Goal: Transaction & Acquisition: Purchase product/service

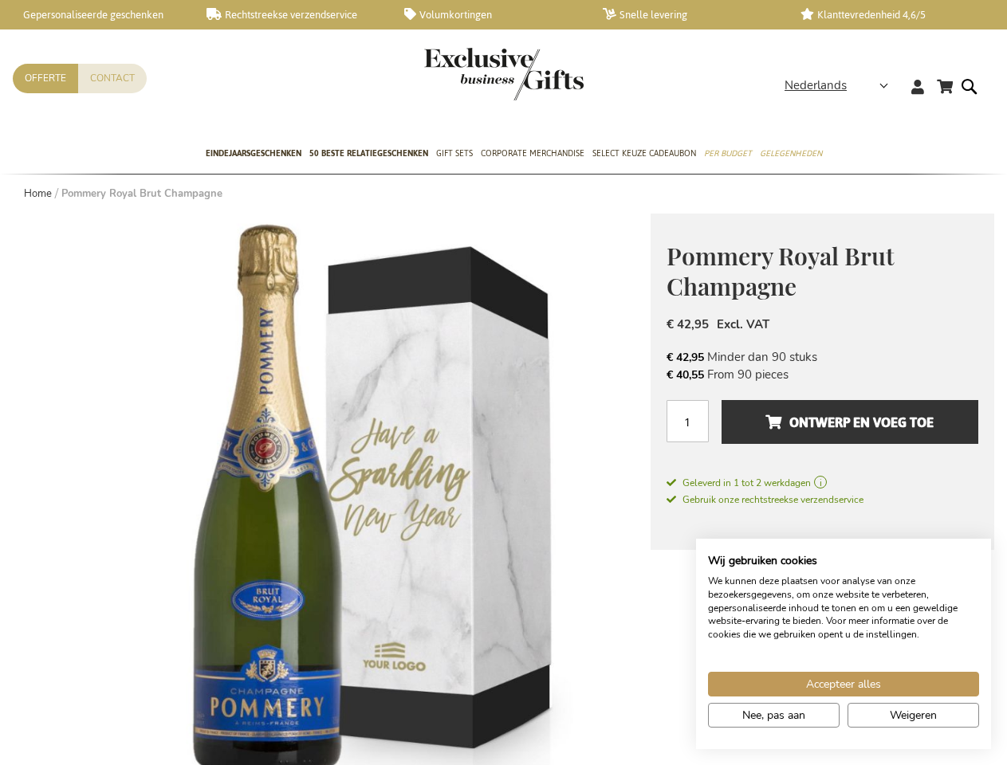
click at [841, 85] on span "Nederlands" at bounding box center [815, 86] width 62 height 18
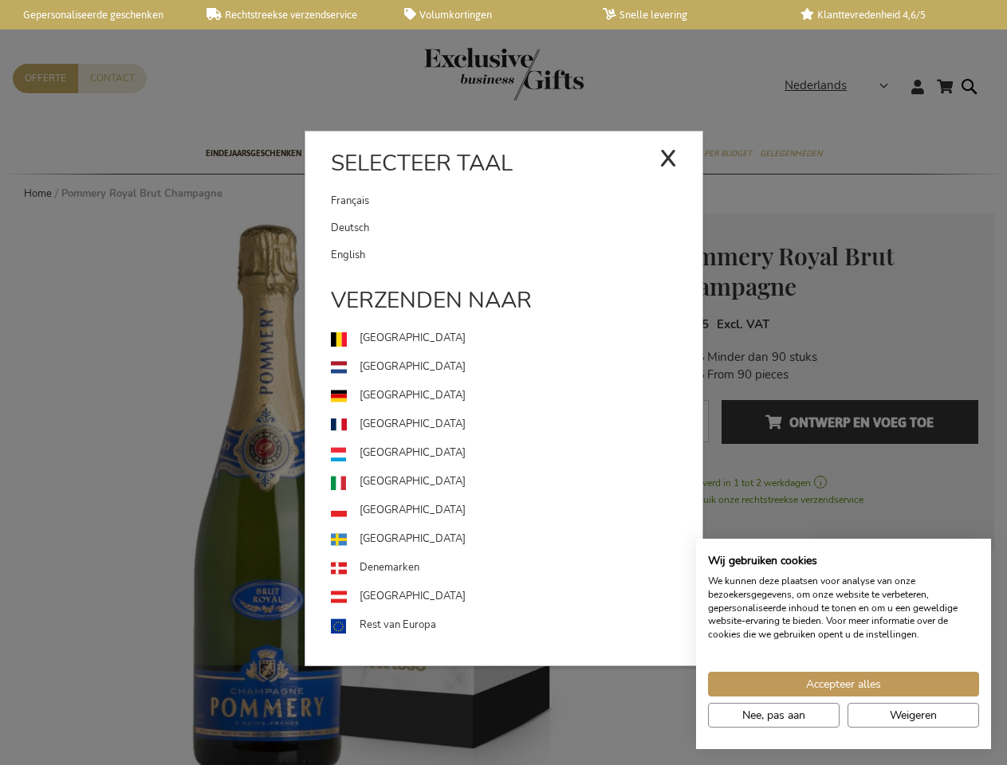
click at [332, 489] on use at bounding box center [338, 484] width 15 height 15
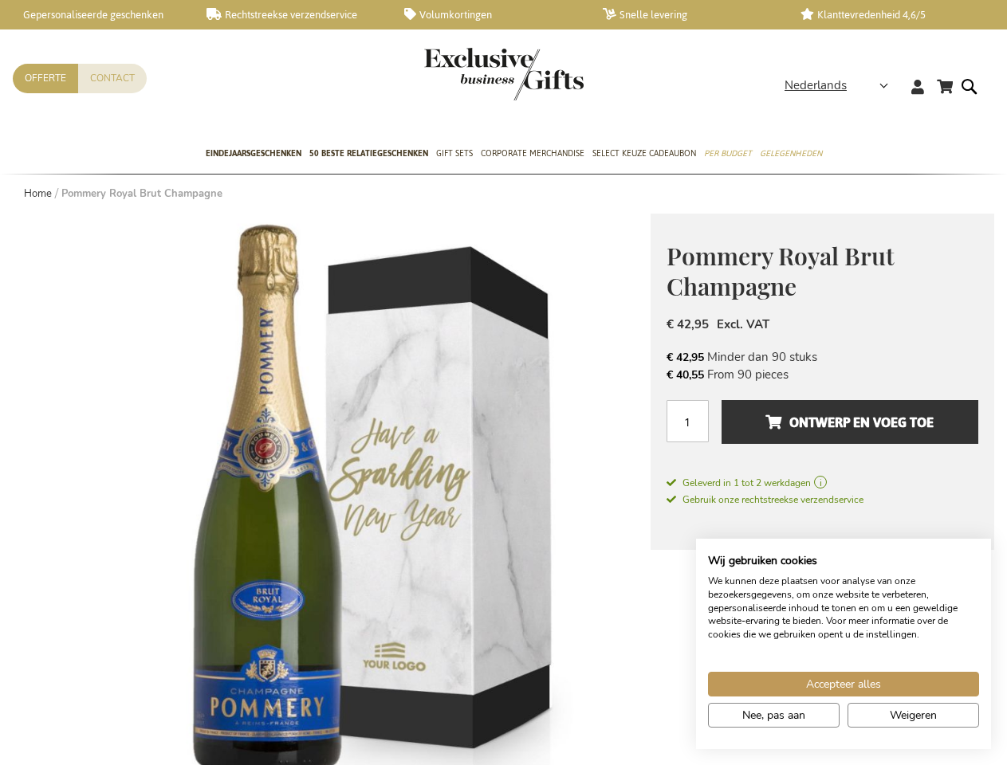
click at [822, 430] on span "Ontwerp en voeg toe" at bounding box center [849, 423] width 168 height 26
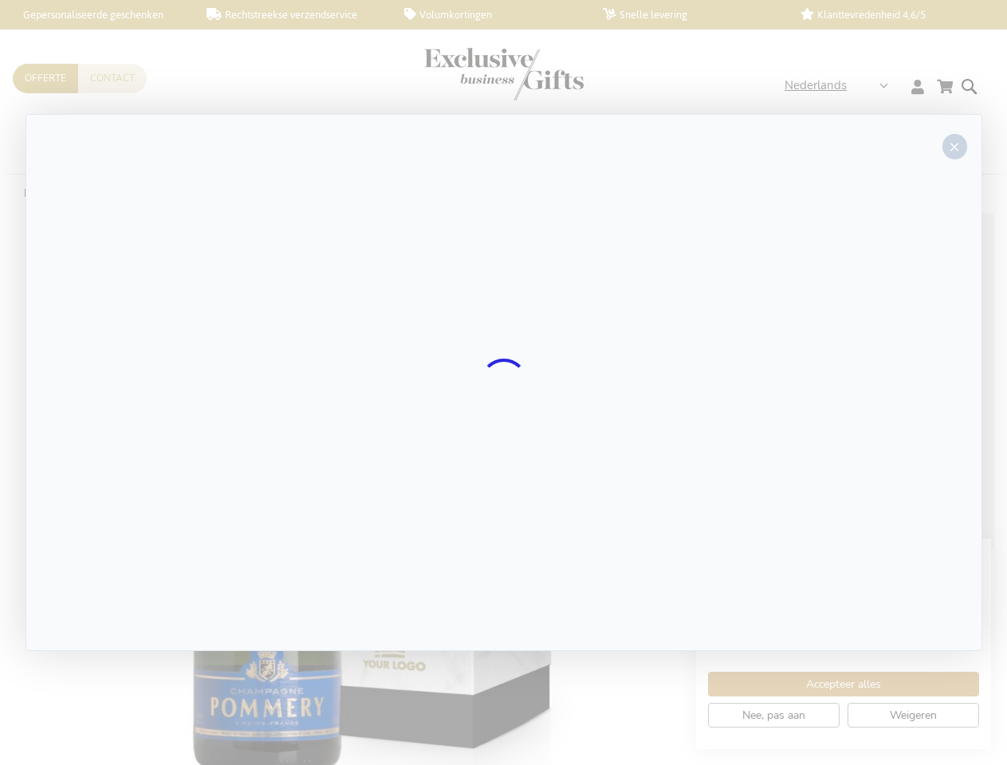
click at [850, 422] on div at bounding box center [504, 382] width 956 height 537
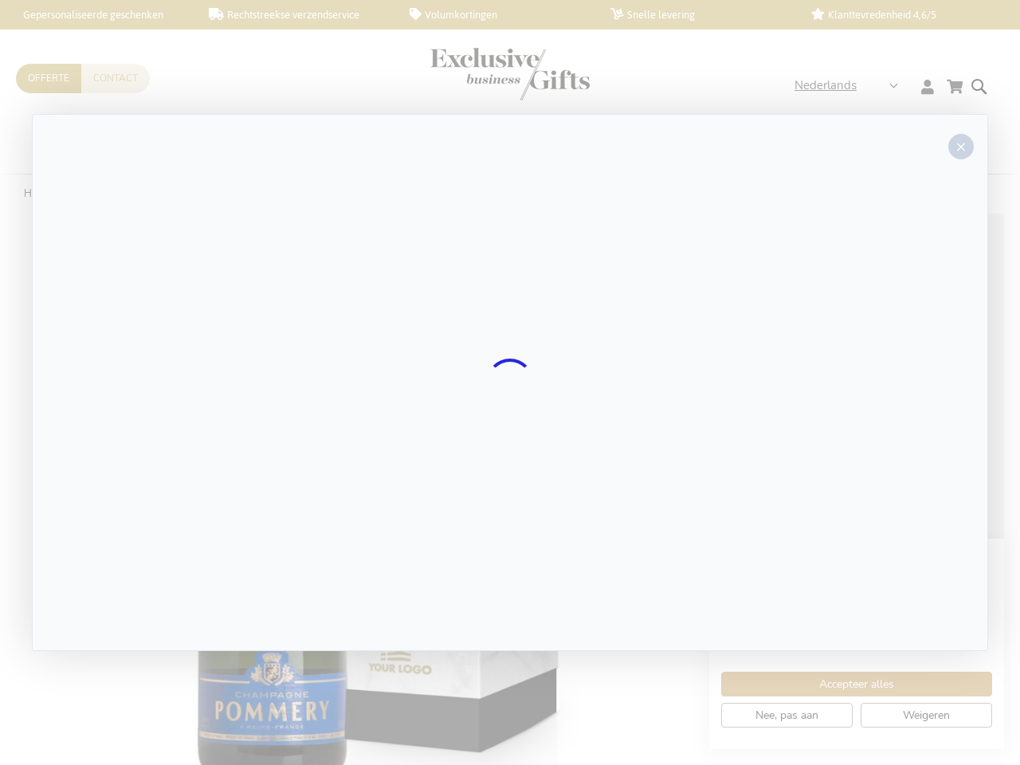
click at [843, 684] on div at bounding box center [510, 382] width 1020 height 765
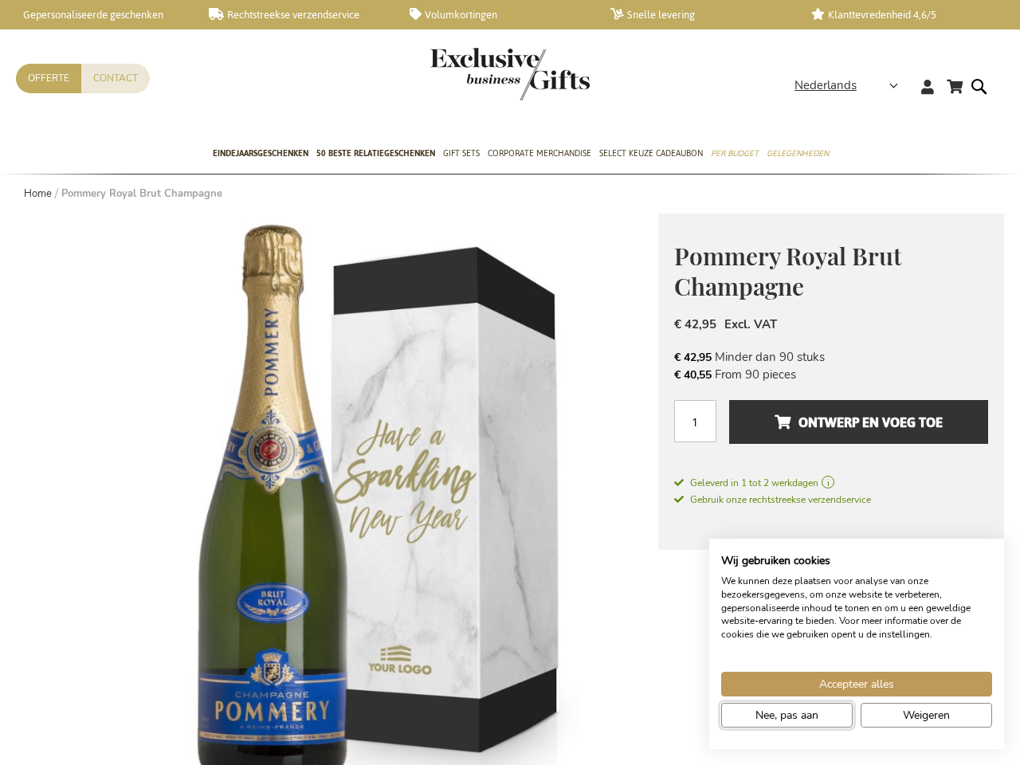
click at [773, 715] on span "Nee, pas aan" at bounding box center [786, 715] width 63 height 17
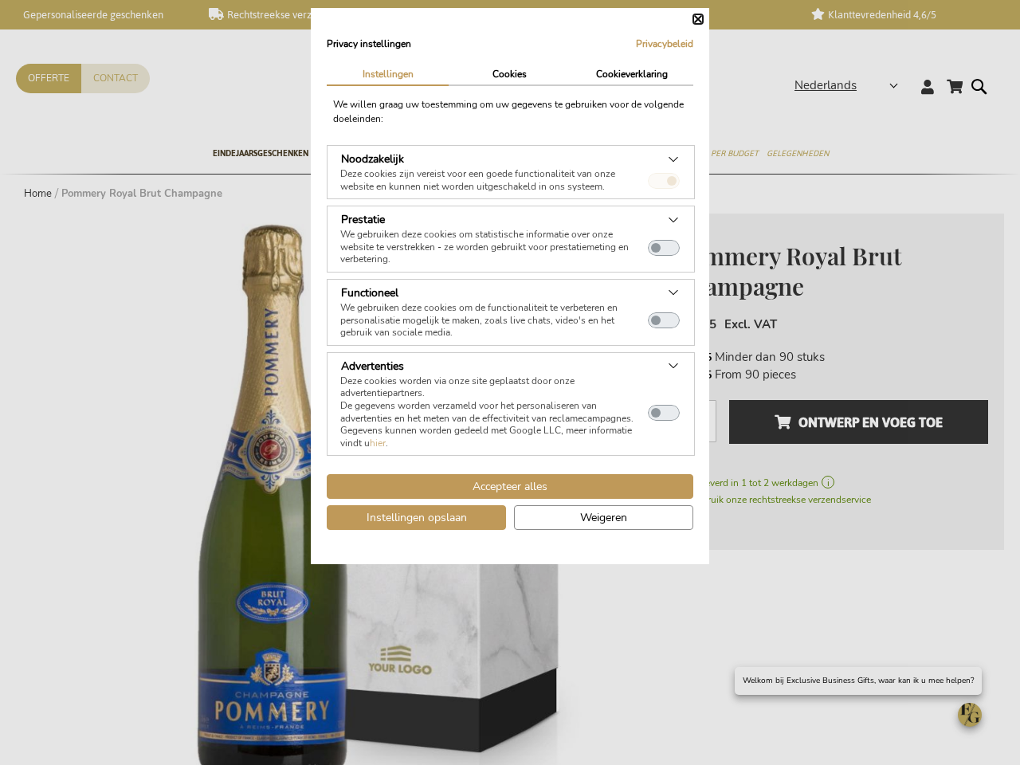
click at [709, 564] on dialog "Privacy instellingen Privacybeleid | Instellingen Cookies Cookieverklaring We […" at bounding box center [510, 286] width 398 height 556
